Goal: Transaction & Acquisition: Purchase product/service

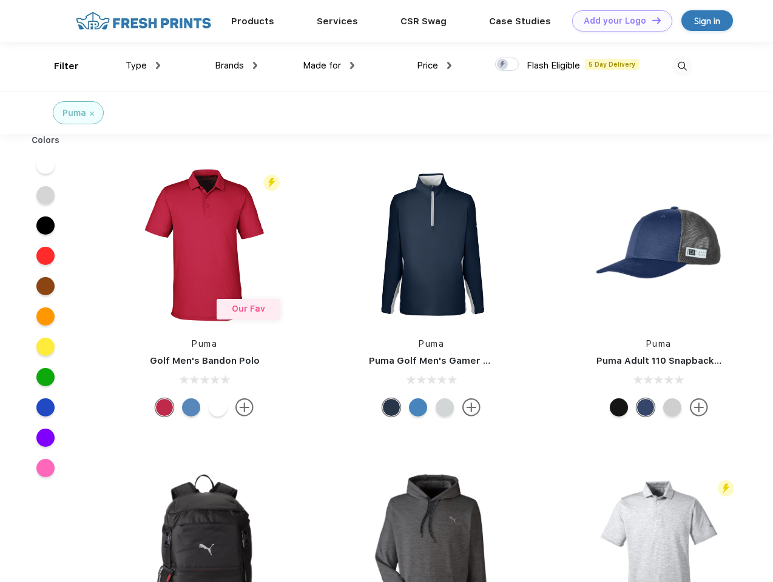
scroll to position [1, 0]
click at [617, 21] on link "Add your Logo Design Tool" at bounding box center [622, 20] width 100 height 21
click at [0, 0] on div "Design Tool" at bounding box center [0, 0] width 0 height 0
click at [651, 20] on link "Add your Logo Design Tool" at bounding box center [622, 20] width 100 height 21
click at [58, 66] on div "Filter" at bounding box center [66, 66] width 25 height 14
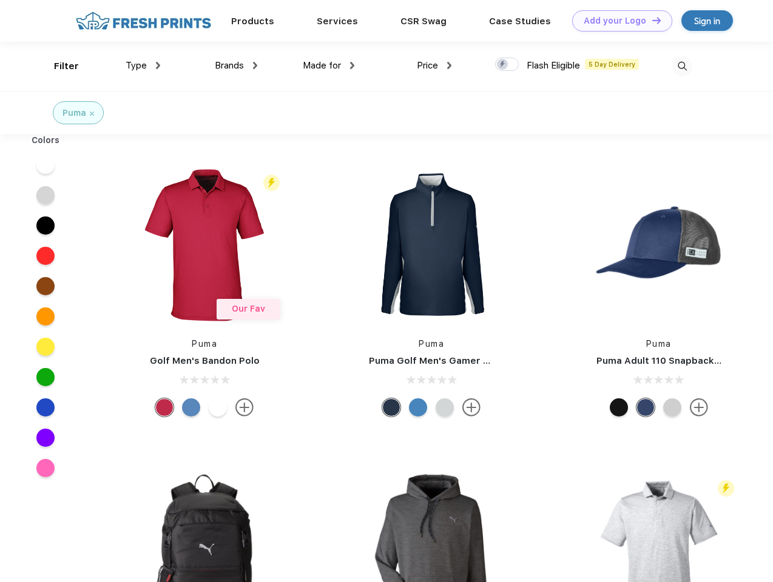
click at [143, 65] on span "Type" at bounding box center [136, 65] width 21 height 11
click at [236, 65] on span "Brands" at bounding box center [229, 65] width 29 height 11
click at [329, 65] on span "Made for" at bounding box center [322, 65] width 38 height 11
click at [434, 65] on span "Price" at bounding box center [427, 65] width 21 height 11
click at [507, 65] on div at bounding box center [507, 64] width 24 height 13
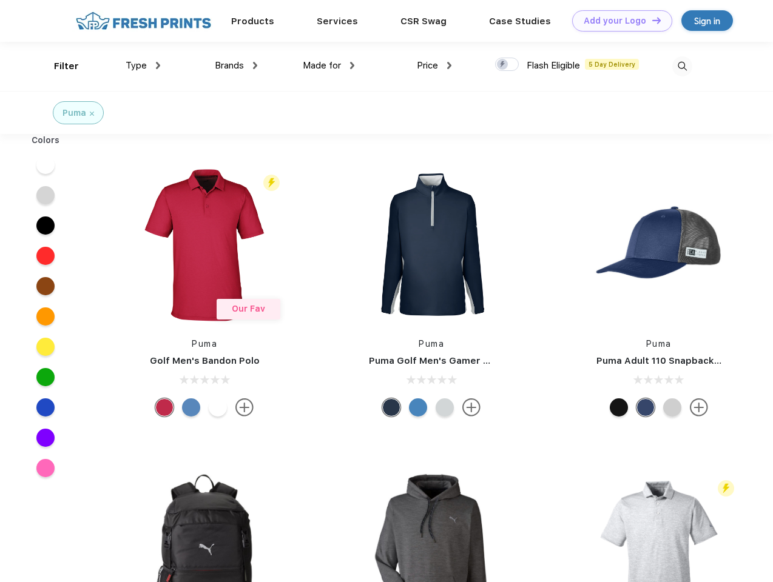
click at [503, 65] on input "checkbox" at bounding box center [499, 61] width 8 height 8
click at [682, 66] on img at bounding box center [682, 66] width 20 height 20
